Goal: Information Seeking & Learning: Learn about a topic

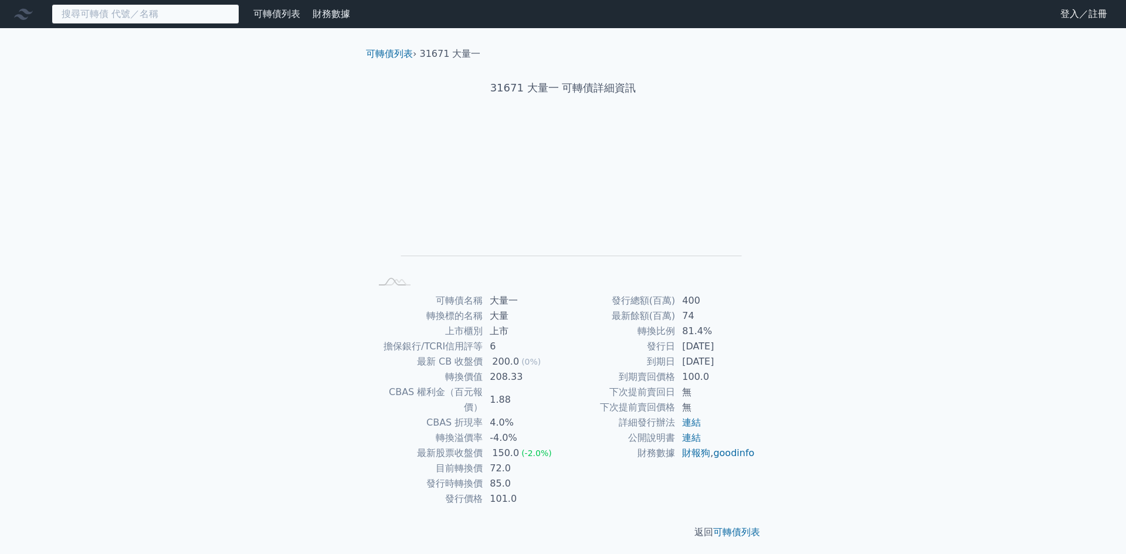
click at [149, 9] on input at bounding box center [146, 14] width 188 height 20
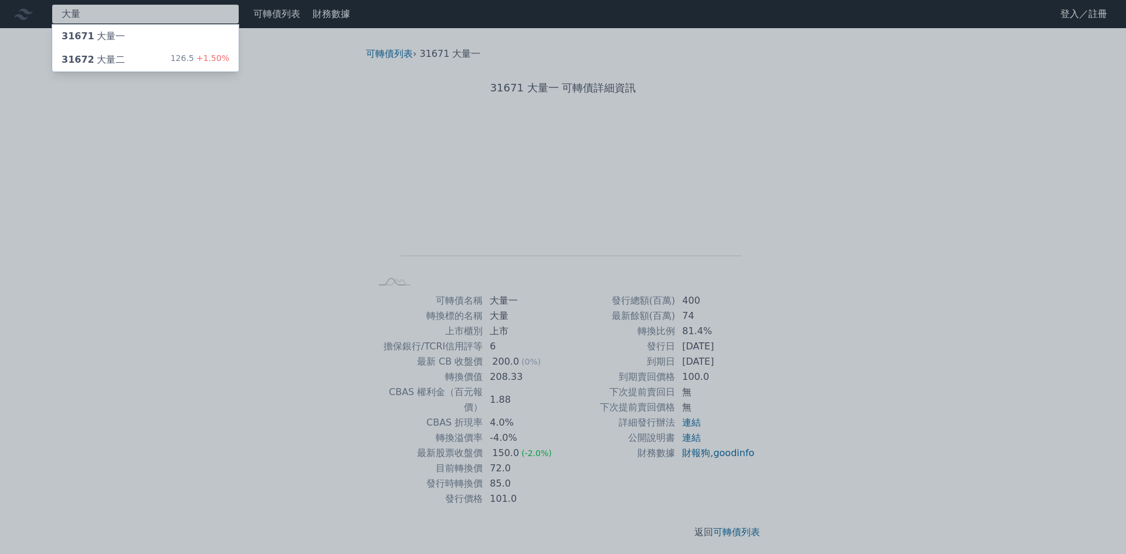
type input "大量"
click at [82, 65] on span "31672" at bounding box center [78, 59] width 33 height 11
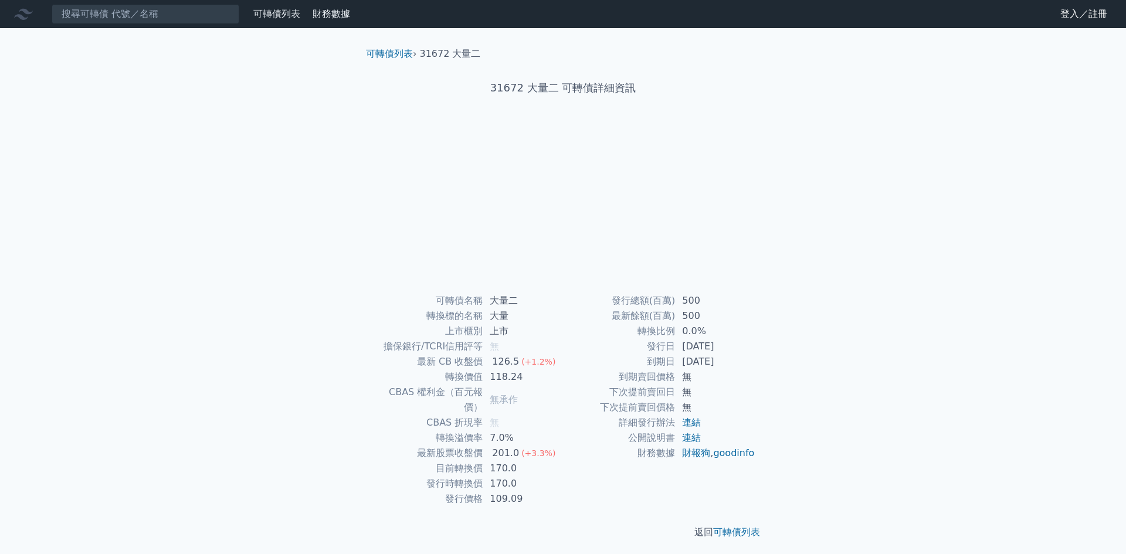
click at [82, 65] on div "可轉債列表 財務數據 可轉債列表 財務數據 登入／註冊 登入／註冊 可轉債列表 › 31672 大量二 31672 大量二 可轉債詳細資訊 可轉債名稱 無" at bounding box center [563, 279] width 1126 height 558
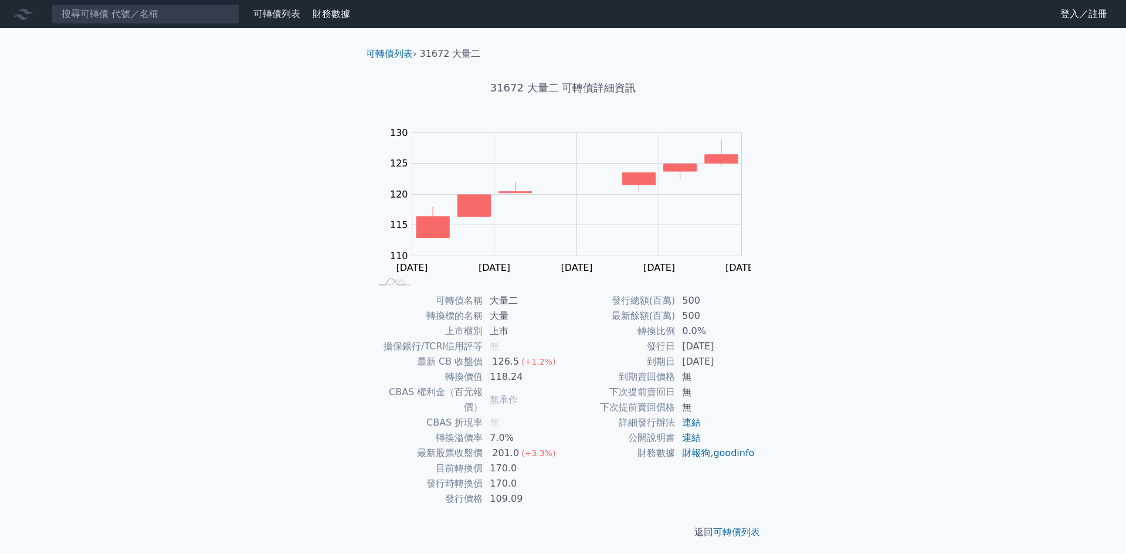
click at [215, 414] on div "可轉債列表 財務數據 可轉債列表 財務數據 登入／註冊 登入／註冊 可轉債列表 › 31672 大量二 31672 大量二 可轉債詳細資訊 Zoom Out …" at bounding box center [563, 279] width 1126 height 558
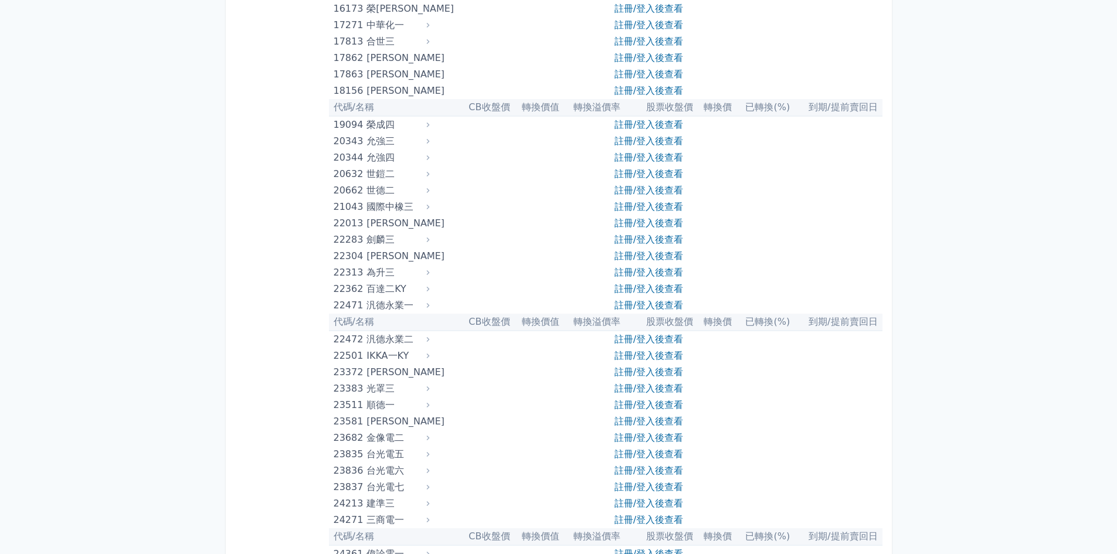
scroll to position [880, 0]
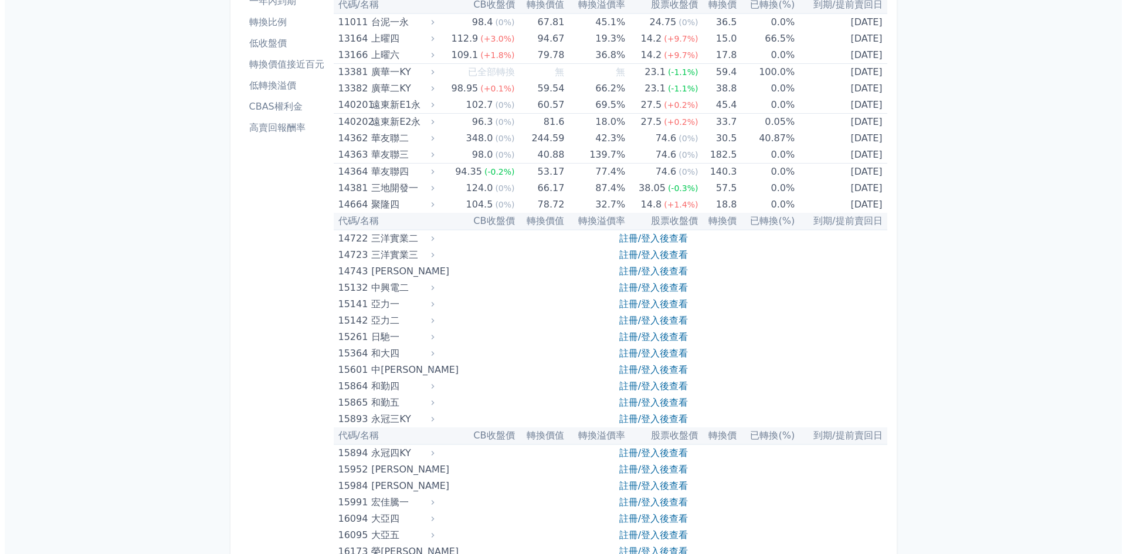
scroll to position [0, 0]
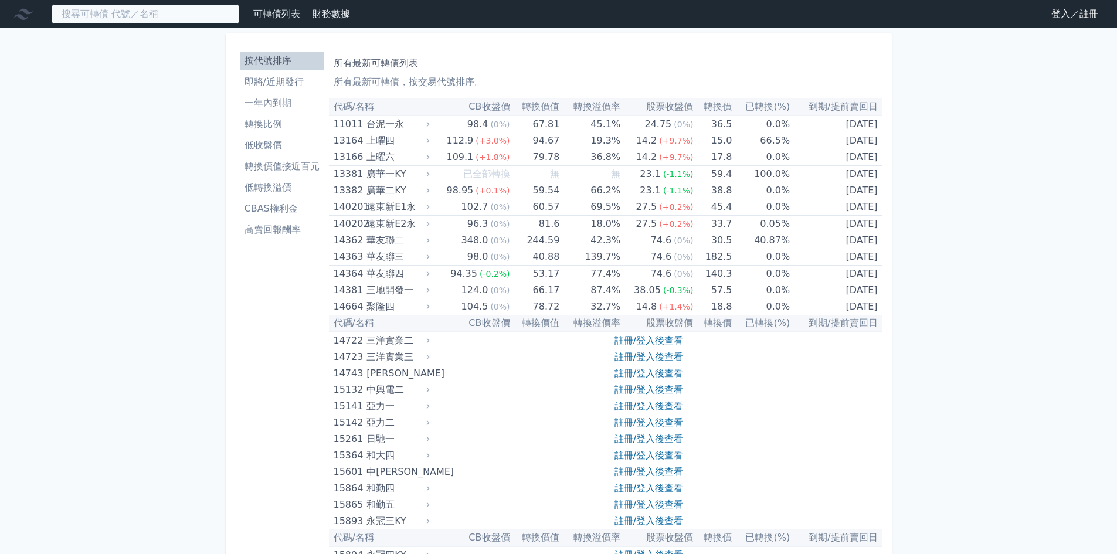
click at [99, 18] on input at bounding box center [146, 14] width 188 height 20
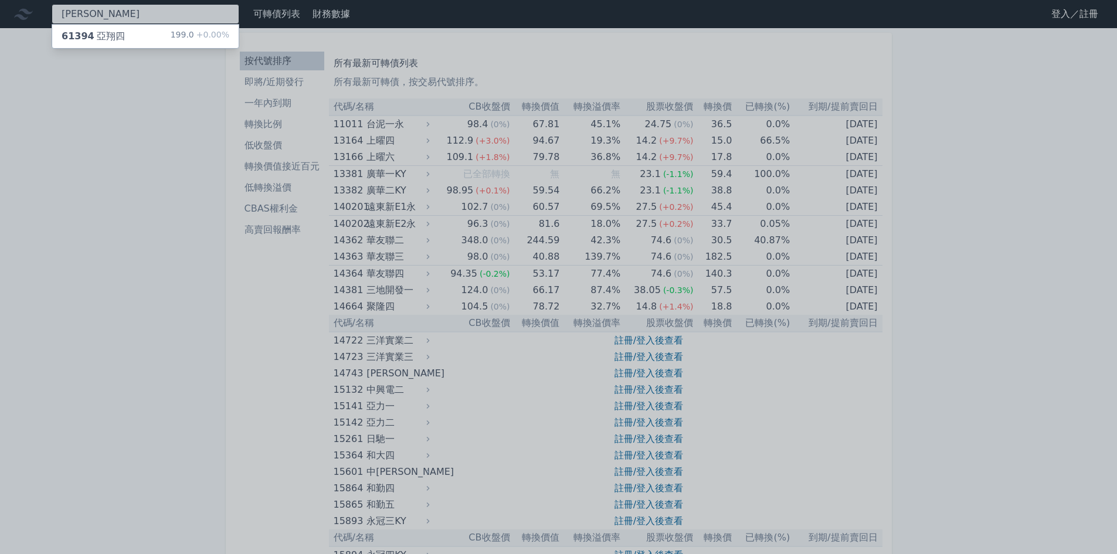
type input "亞翔"
click at [138, 35] on div "61394 亞翔四 199.0 +0.00%" at bounding box center [145, 36] width 187 height 23
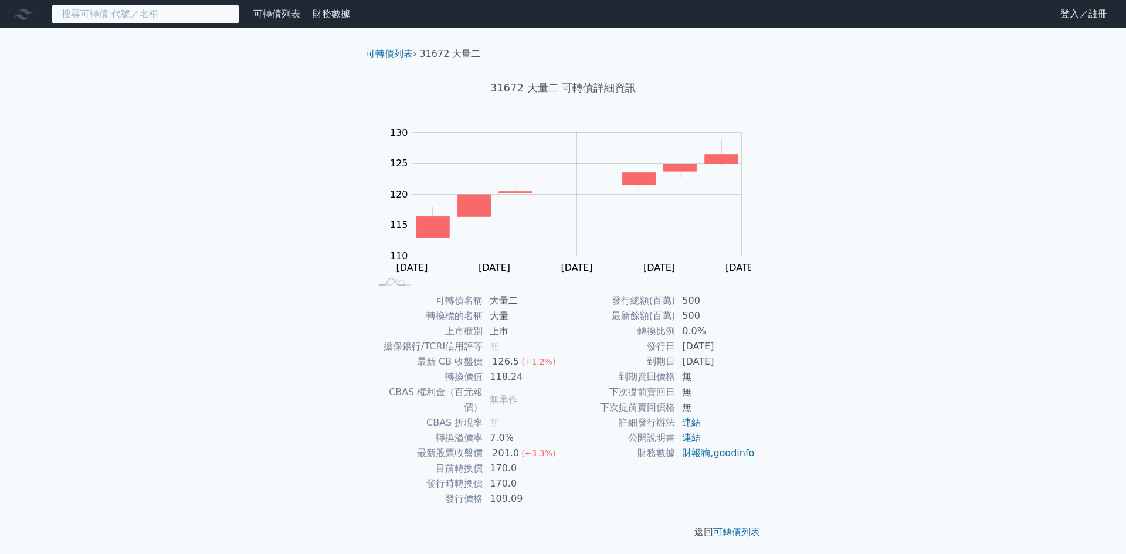
click at [181, 6] on input at bounding box center [146, 14] width 188 height 20
click at [212, 18] on input at bounding box center [146, 14] width 188 height 20
click at [274, 14] on link "可轉債列表" at bounding box center [276, 13] width 47 height 11
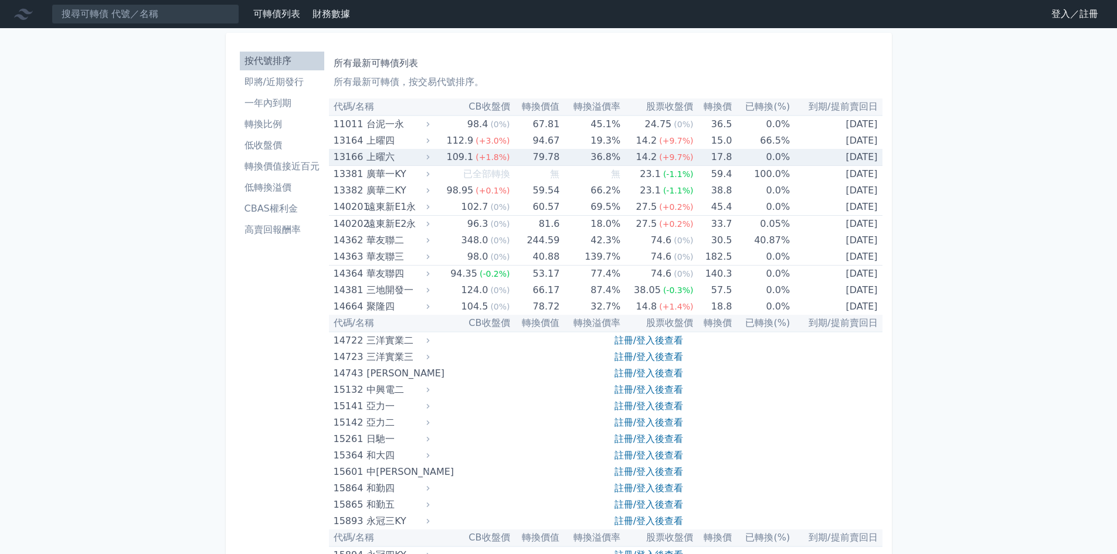
click at [682, 154] on span "(+9.7%)" at bounding box center [676, 156] width 34 height 9
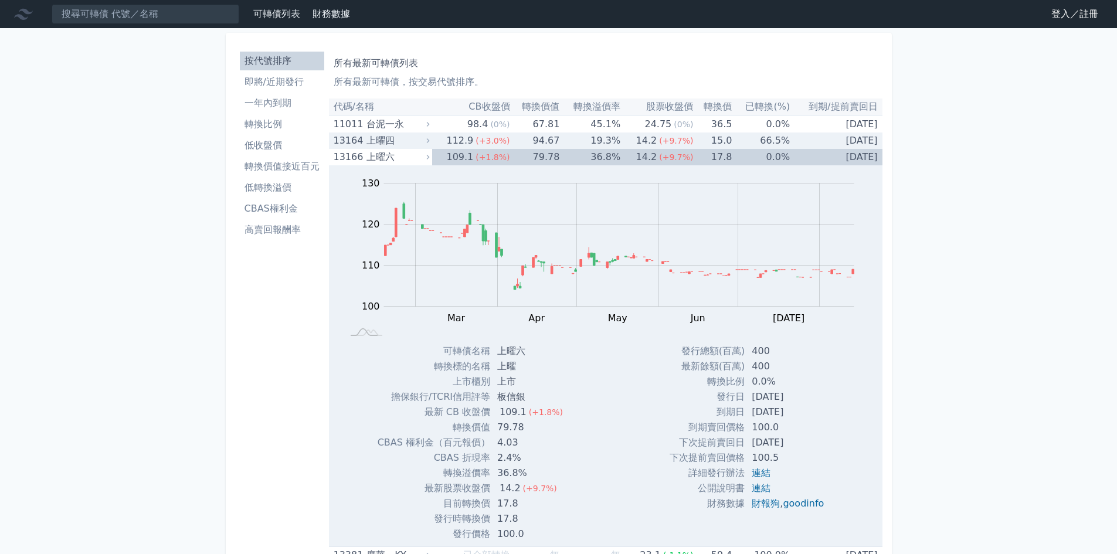
click at [548, 141] on td "94.67" at bounding box center [535, 141] width 50 height 16
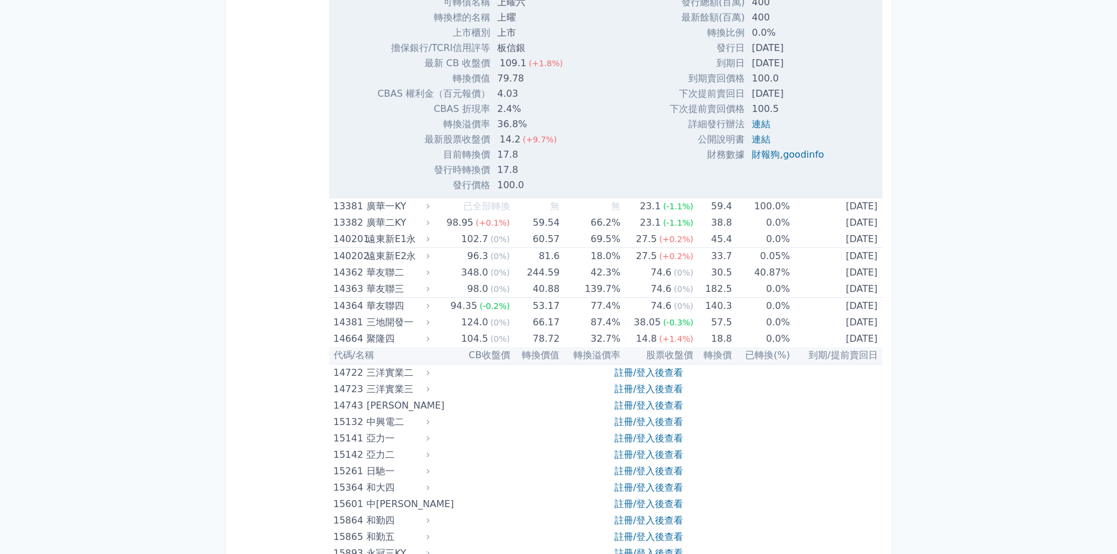
scroll to position [762, 0]
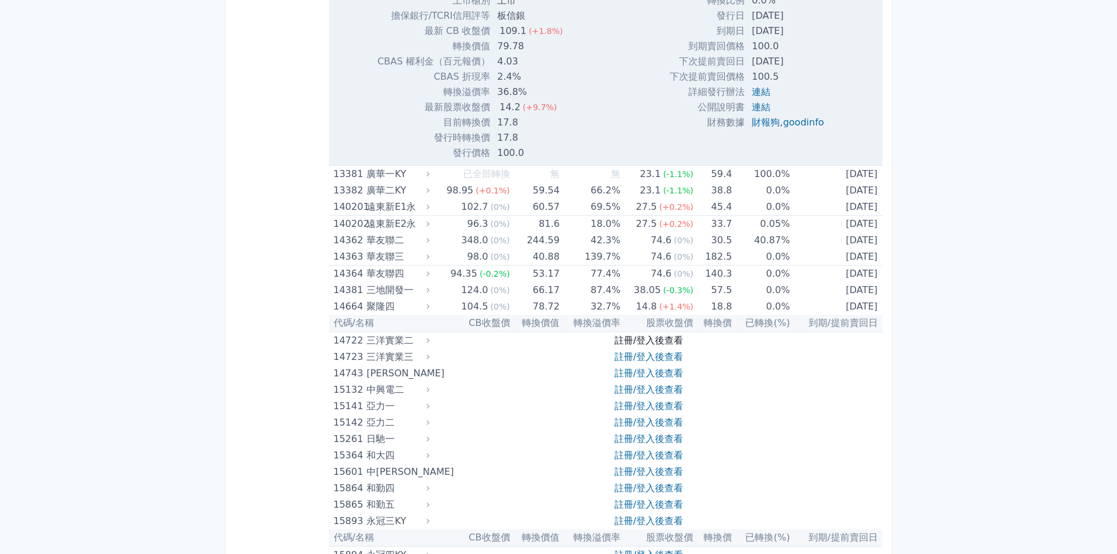
click at [634, 339] on link "註冊/登入後查看" at bounding box center [649, 340] width 69 height 11
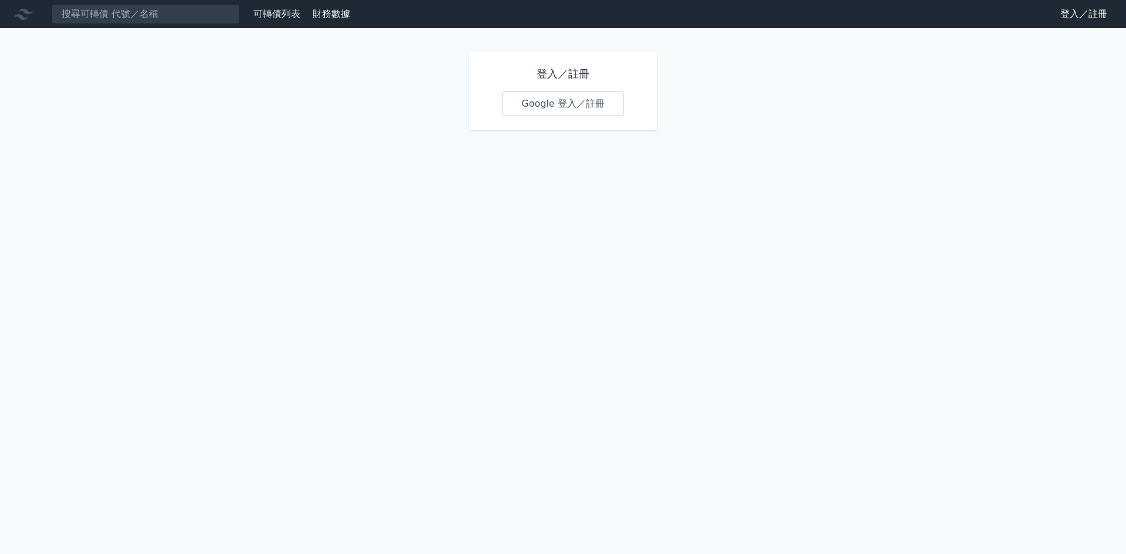
drag, startPoint x: 565, startPoint y: 109, endPoint x: 554, endPoint y: 116, distance: 12.4
click at [563, 109] on link "Google 登入／註冊" at bounding box center [563, 103] width 122 height 25
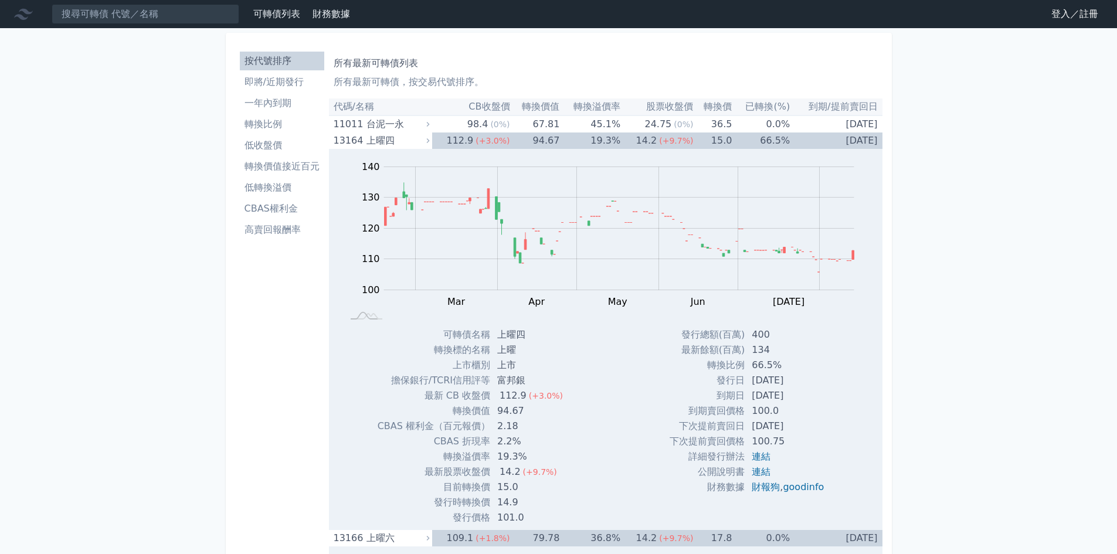
click at [1066, 15] on link "登入／註冊" at bounding box center [1075, 14] width 66 height 19
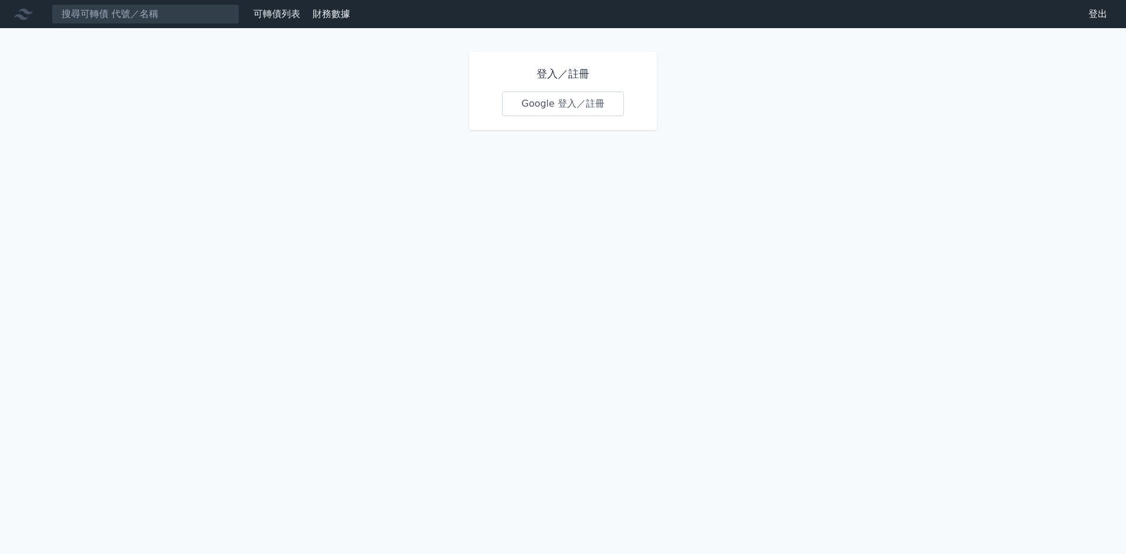
click at [581, 104] on link "Google 登入／註冊" at bounding box center [563, 103] width 122 height 25
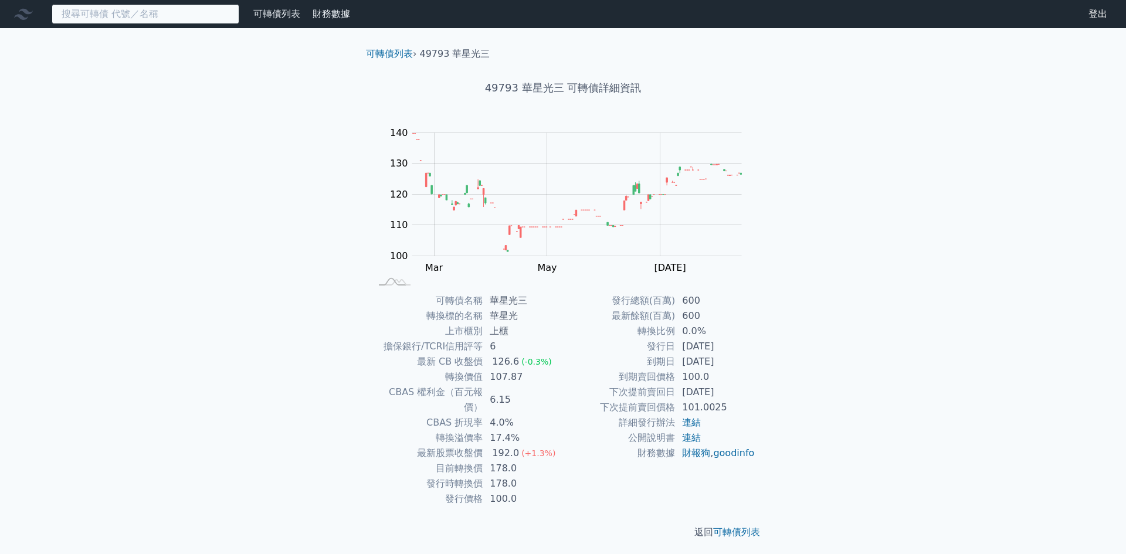
click at [110, 11] on input at bounding box center [146, 14] width 188 height 20
